Goal: Find specific page/section: Find specific page/section

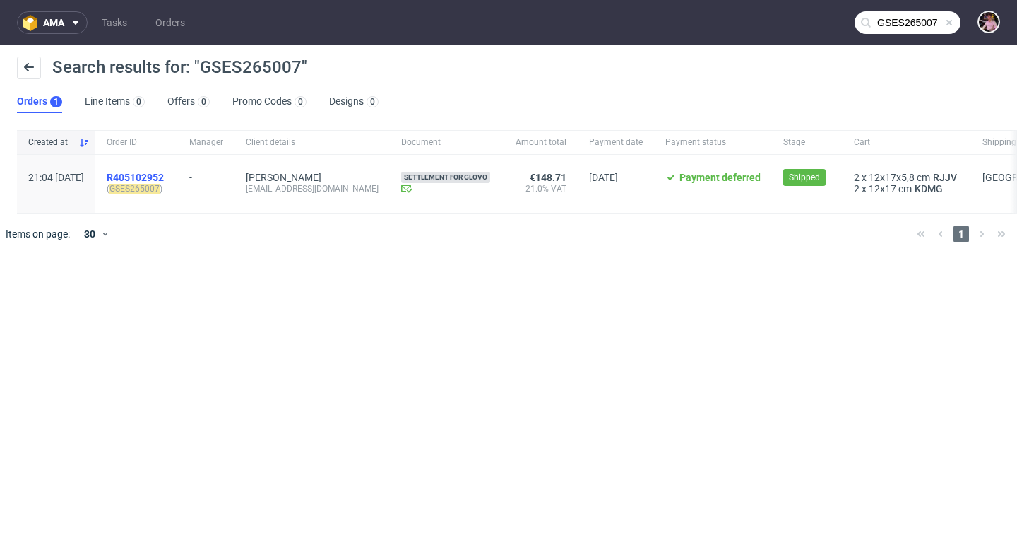
click at [164, 173] on span "R405102952" at bounding box center [135, 177] width 57 height 11
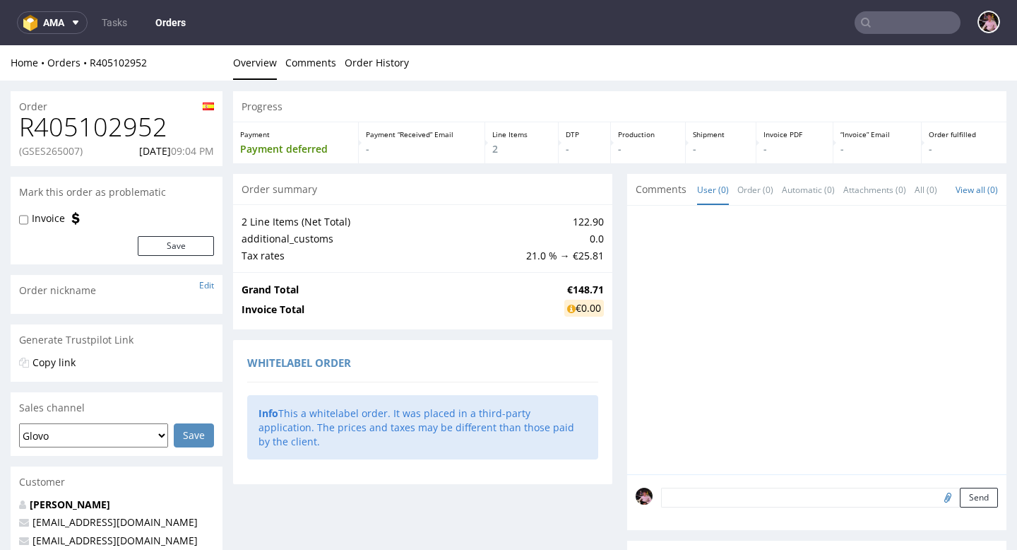
click at [122, 122] on h1 "R405102952" at bounding box center [116, 127] width 195 height 28
copy h1 "R405102952"
click at [919, 17] on input "text" at bounding box center [908, 22] width 106 height 23
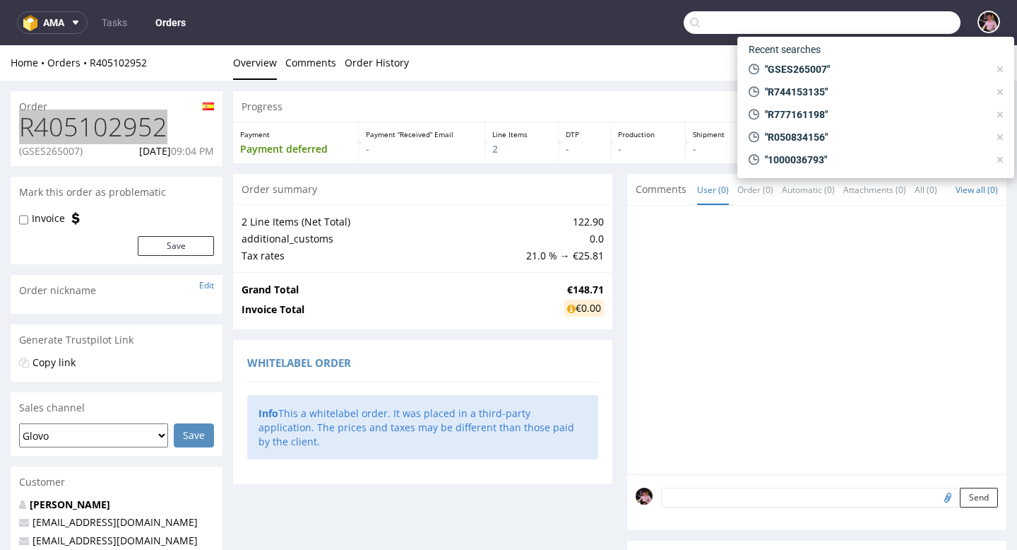
paste input "R303151691"
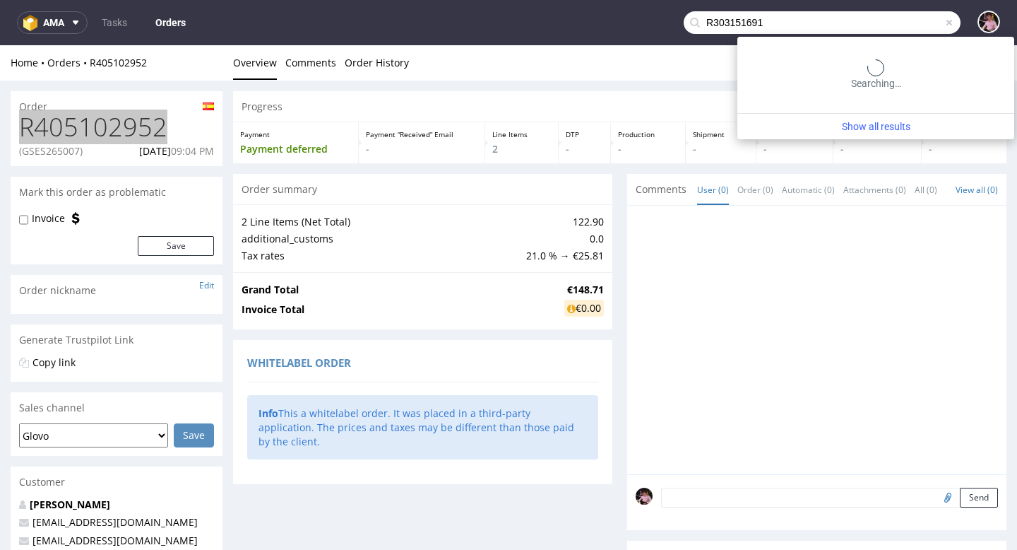
type input "R303151691"
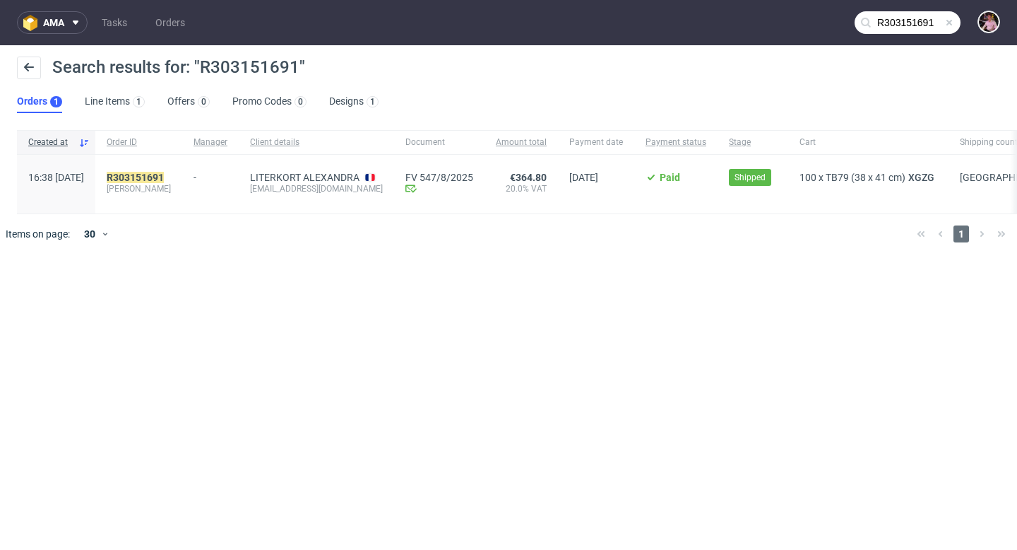
click at [167, 164] on div "R303151691 [PERSON_NAME]" at bounding box center [138, 184] width 87 height 59
click at [158, 177] on mark "R303151691" at bounding box center [135, 177] width 57 height 11
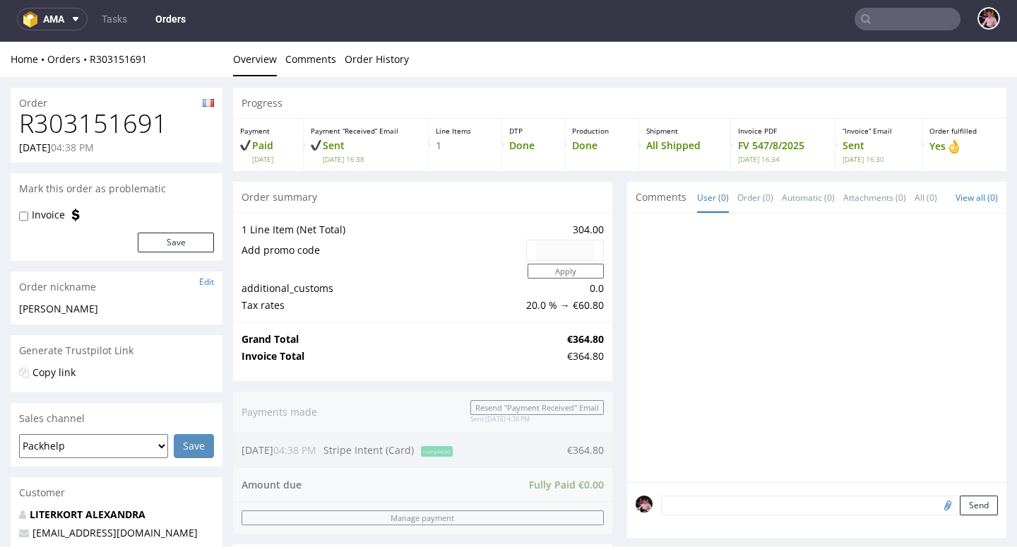
scroll to position [586, 0]
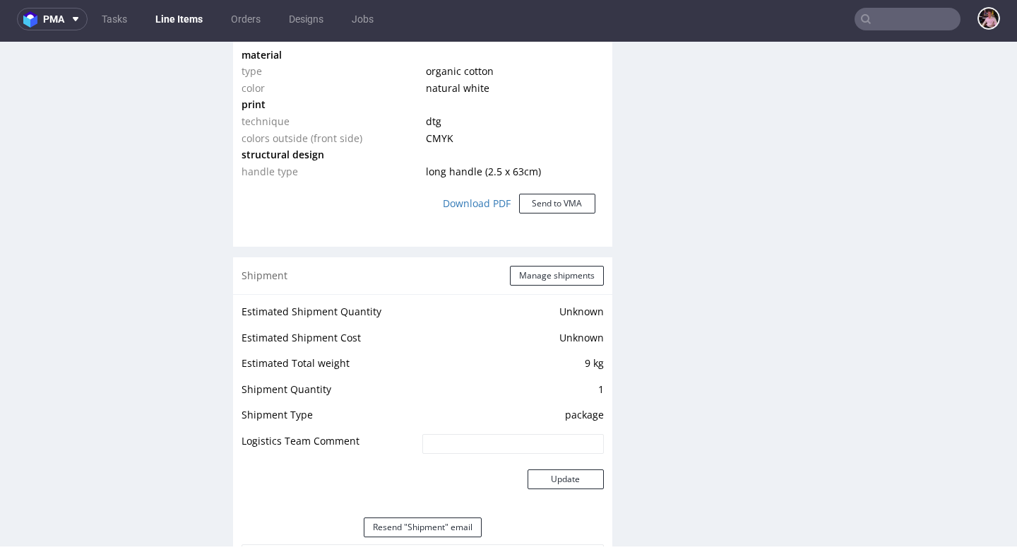
scroll to position [1274, 0]
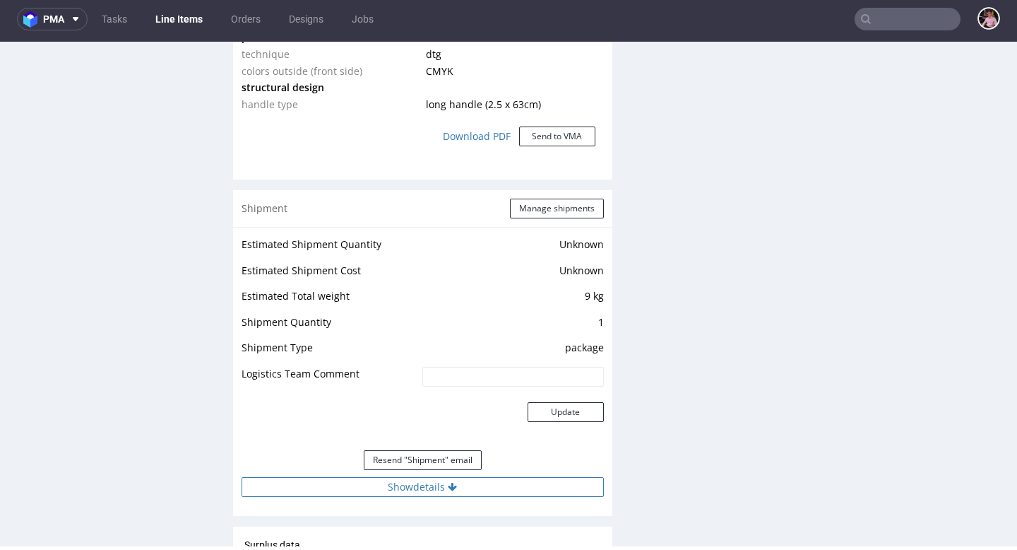
click at [425, 483] on button "Show details" at bounding box center [423, 487] width 362 height 20
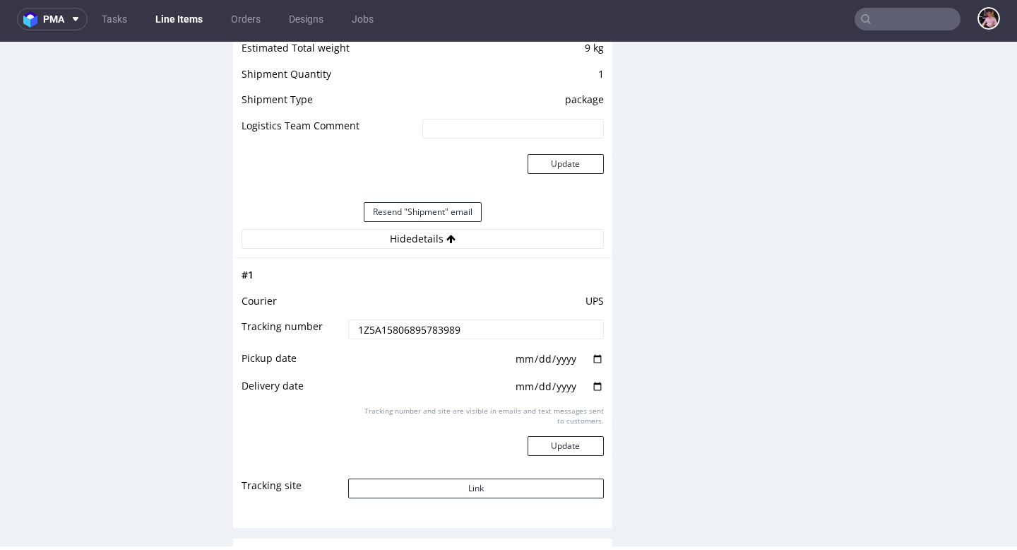
scroll to position [1652, 0]
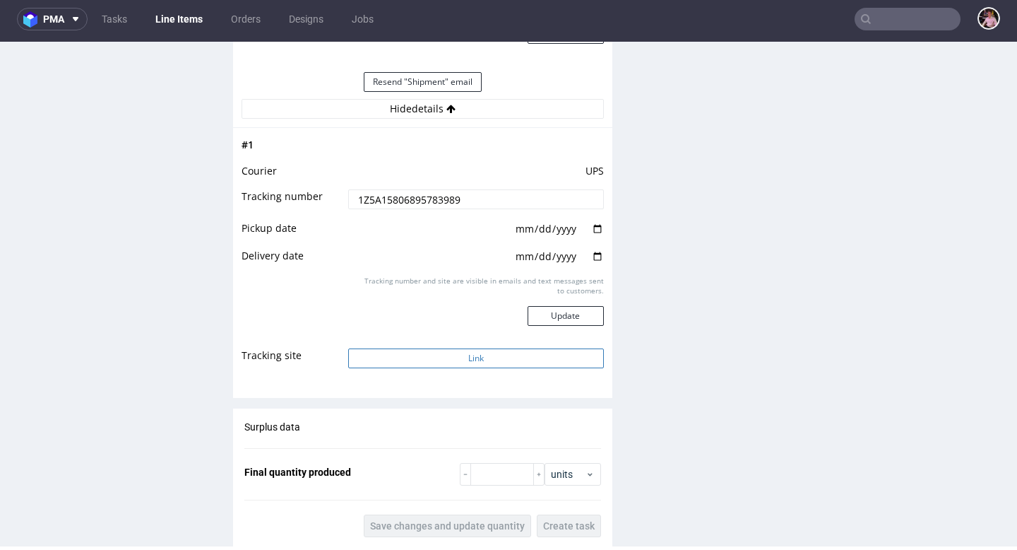
click at [462, 360] on button "Link" at bounding box center [475, 358] width 255 height 20
